Goal: Check status: Check status

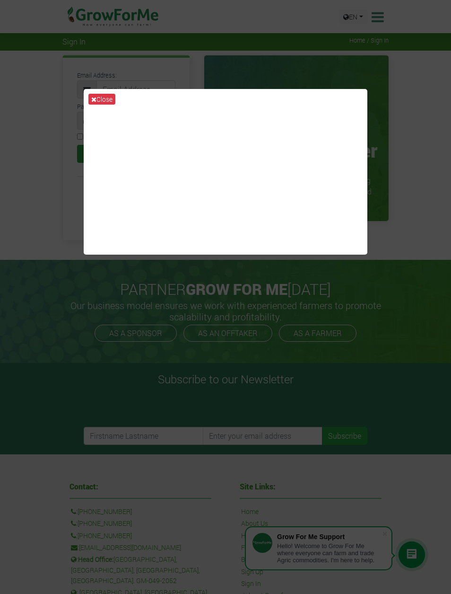
click at [440, 242] on div "Close" at bounding box center [225, 297] width 451 height 594
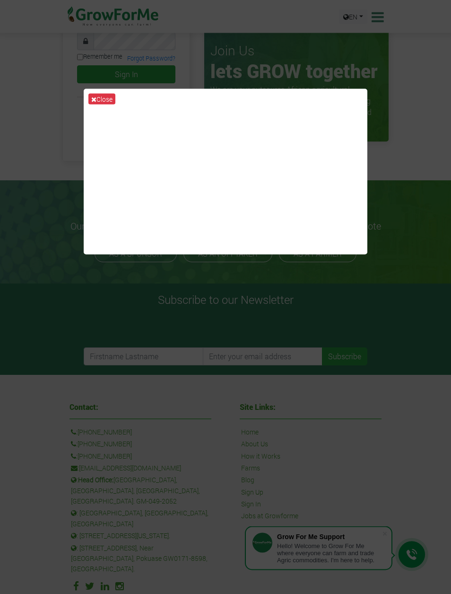
scroll to position [81, 0]
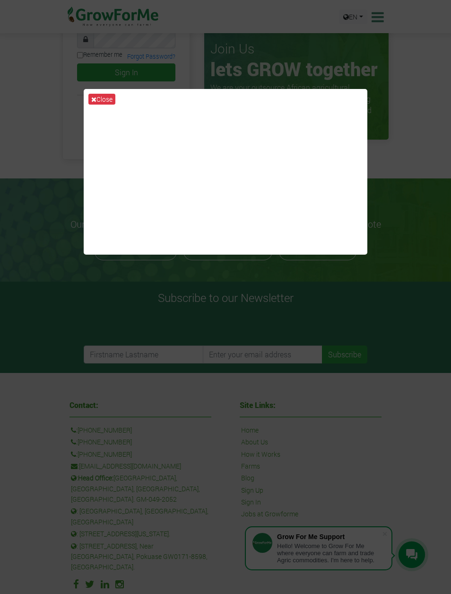
click at [100, 100] on button "Close" at bounding box center [101, 99] width 27 height 11
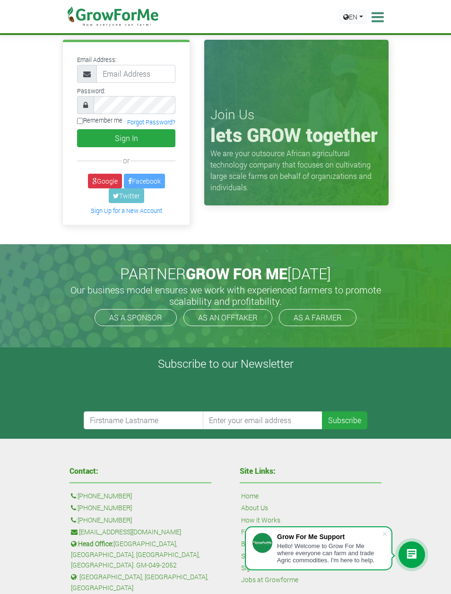
scroll to position [0, 0]
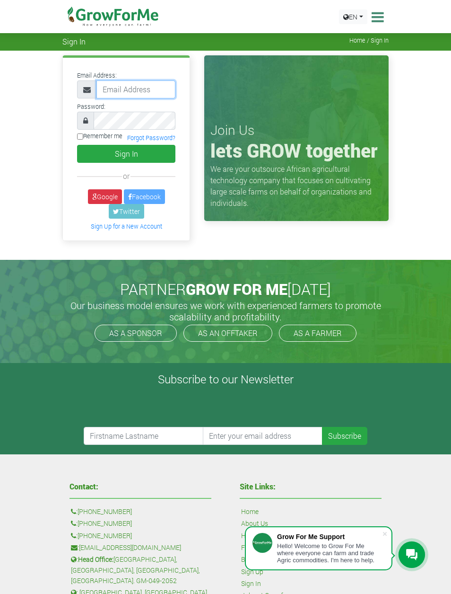
click at [116, 91] on input "email" at bounding box center [136, 89] width 79 height 18
type input "jallie553@yahoo.com"
click at [143, 109] on div "Password:" at bounding box center [126, 114] width 113 height 29
click at [135, 152] on button "Sign In" at bounding box center [126, 154] width 98 height 18
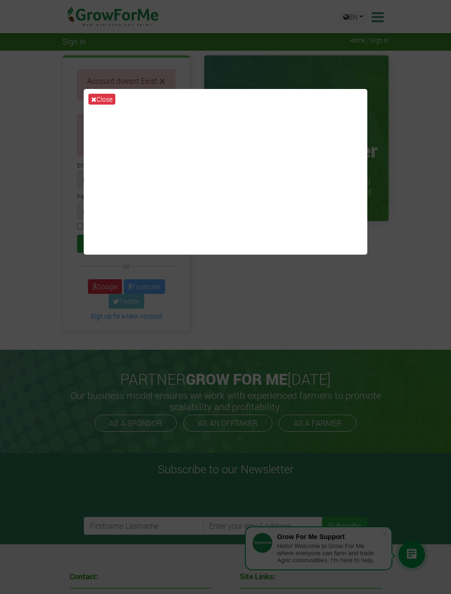
click at [96, 103] on icon at bounding box center [93, 99] width 5 height 7
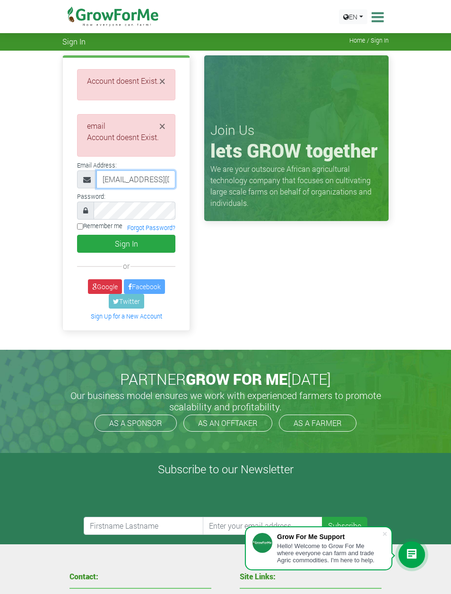
click at [168, 182] on input "[EMAIL_ADDRESS][DOMAIN_NAME]" at bounding box center [136, 179] width 79 height 18
click at [164, 188] on input "[EMAIL_ADDRESS][DOMAIN_NAME]" at bounding box center [136, 179] width 79 height 18
click at [160, 188] on input "jallie553@ycom" at bounding box center [136, 179] width 79 height 18
type input "j"
type input "233537565011@growforme.com"
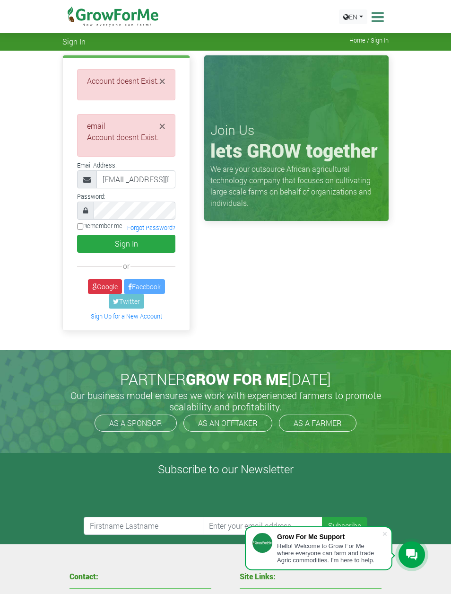
click at [164, 249] on button "Sign In" at bounding box center [126, 244] width 98 height 18
click at [114, 253] on button "Sign In" at bounding box center [126, 244] width 98 height 18
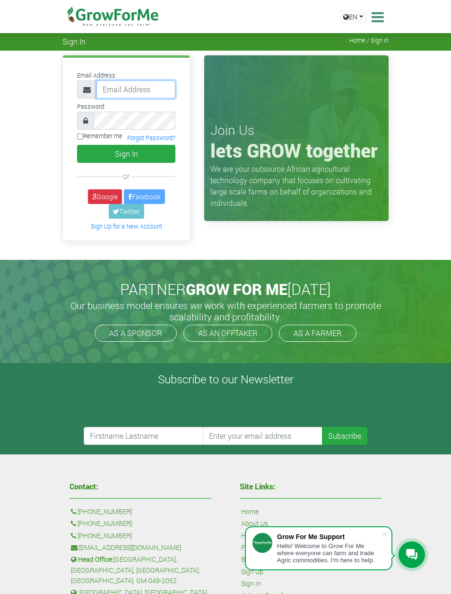
click at [113, 93] on input "email" at bounding box center [136, 89] width 79 height 18
type input "[EMAIL_ADDRESS][DOMAIN_NAME]"
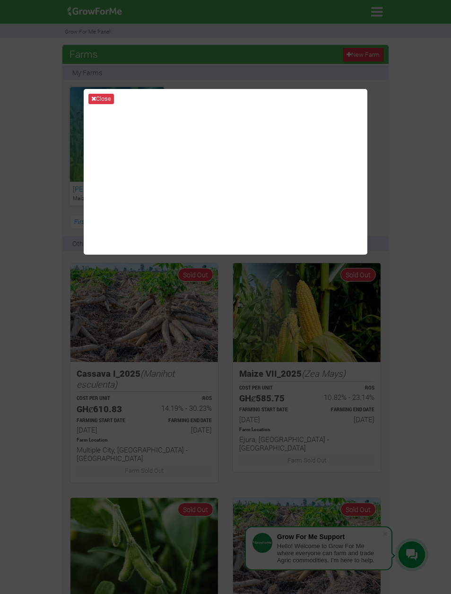
click at [113, 102] on button "Close" at bounding box center [101, 99] width 26 height 10
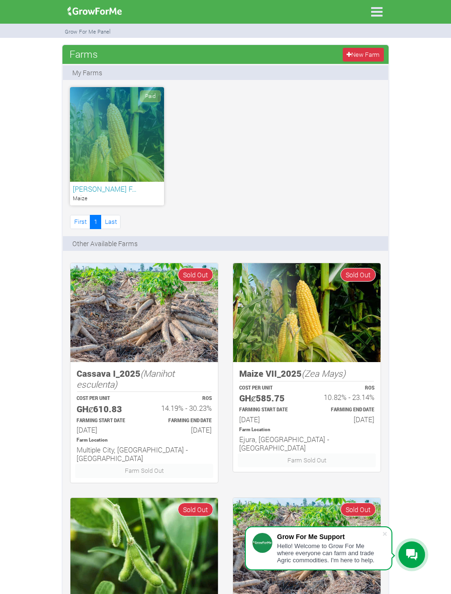
click at [142, 168] on div "Paid" at bounding box center [117, 134] width 94 height 95
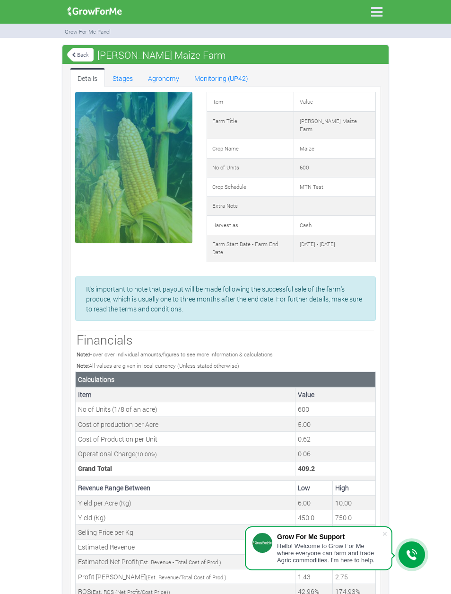
click at [130, 80] on link "Stages" at bounding box center [122, 77] width 35 height 19
click at [379, 14] on icon at bounding box center [377, 12] width 20 height 20
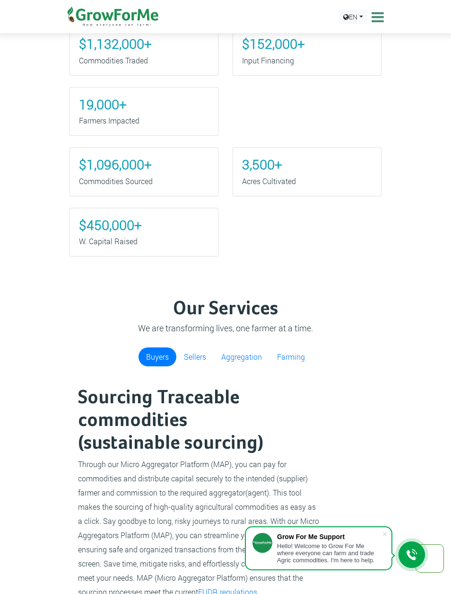
click at [381, 24] on icon at bounding box center [377, 17] width 15 height 14
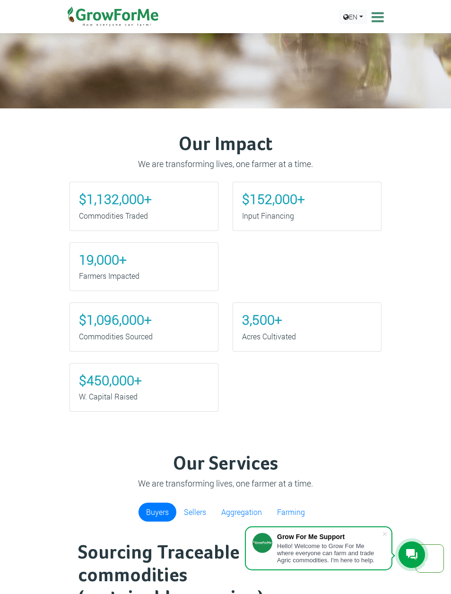
click at [384, 18] on icon at bounding box center [377, 17] width 15 height 14
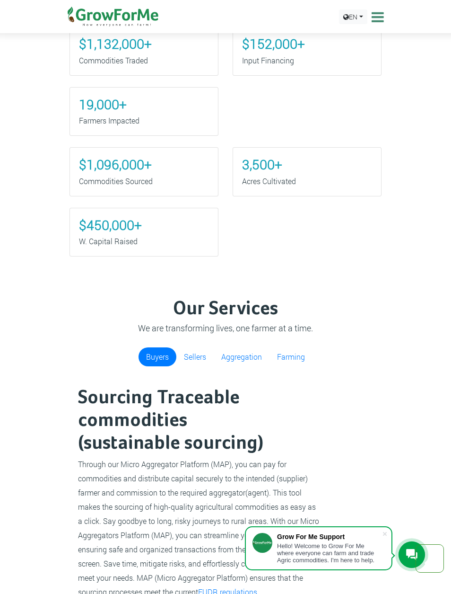
click at [384, 14] on icon at bounding box center [377, 17] width 15 height 14
